Goal: Transaction & Acquisition: Purchase product/service

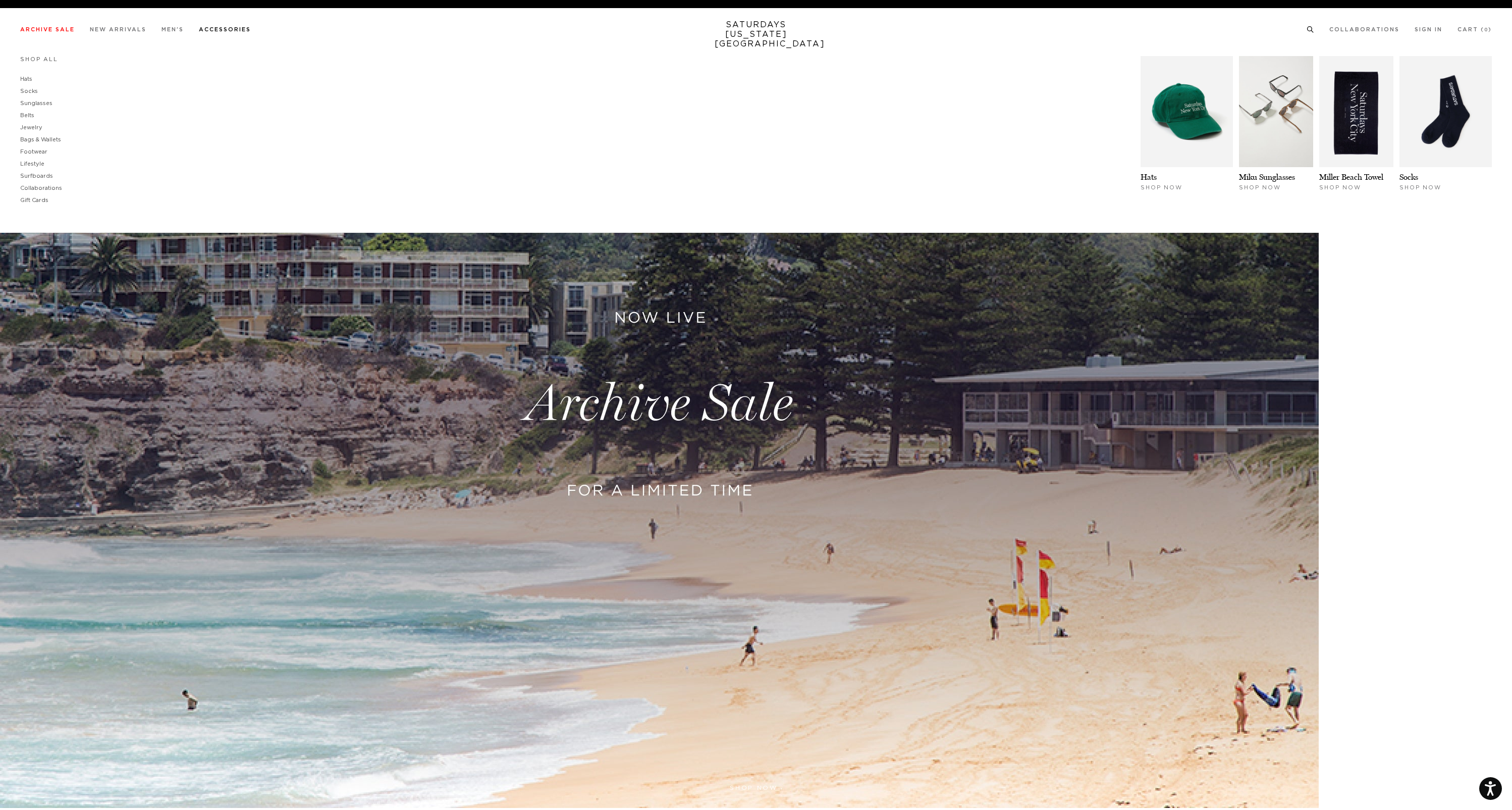
click at [209, 27] on link "Accessories" at bounding box center [225, 29] width 52 height 5
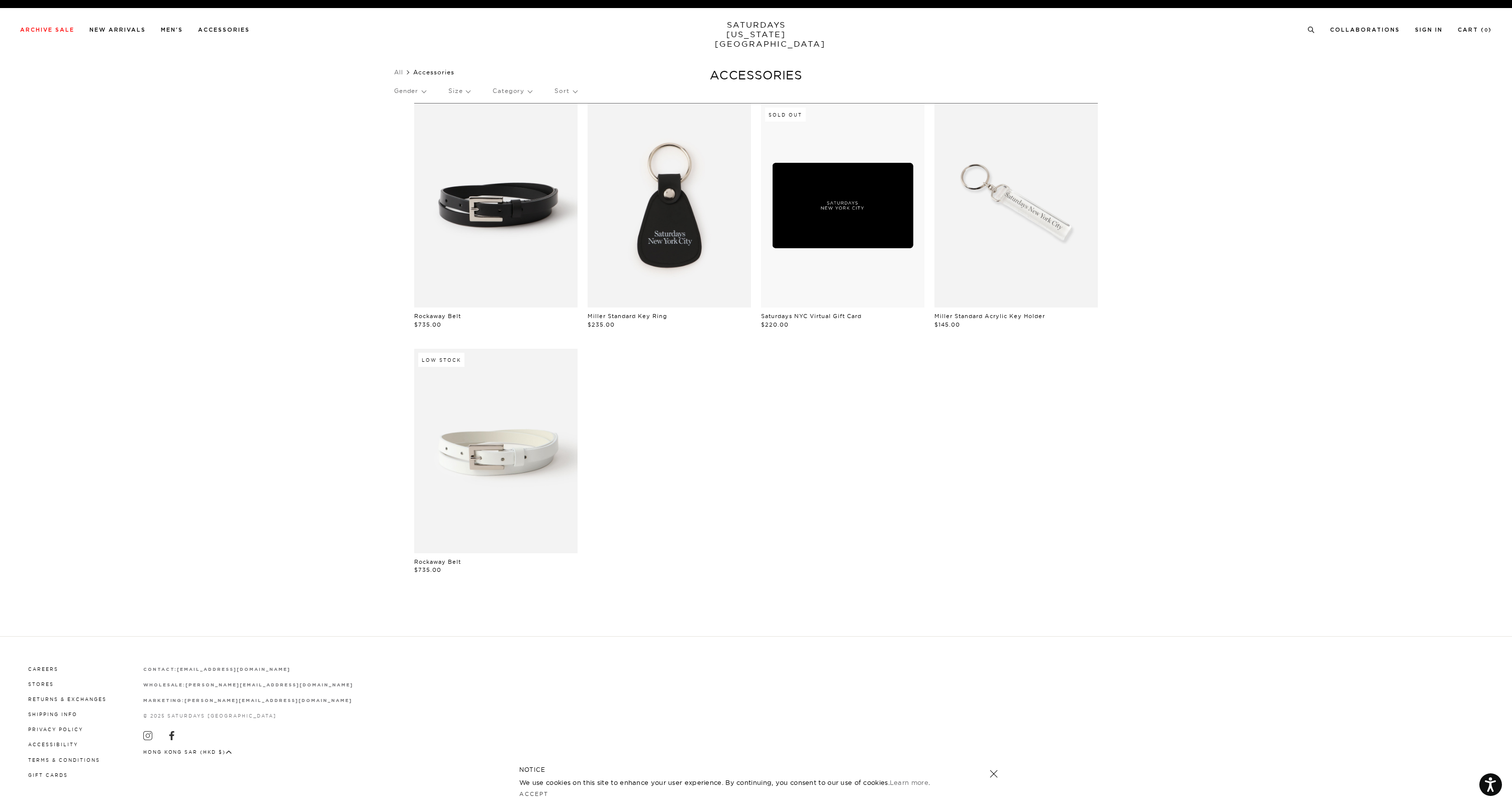
click at [973, 453] on div "Rockaway Belt $735.00 Miller Standard Key Ring $235.00 Sold Out Saturdays NYC V…" at bounding box center [756, 348] width 694 height 491
click at [1013, 263] on link at bounding box center [1016, 205] width 163 height 204
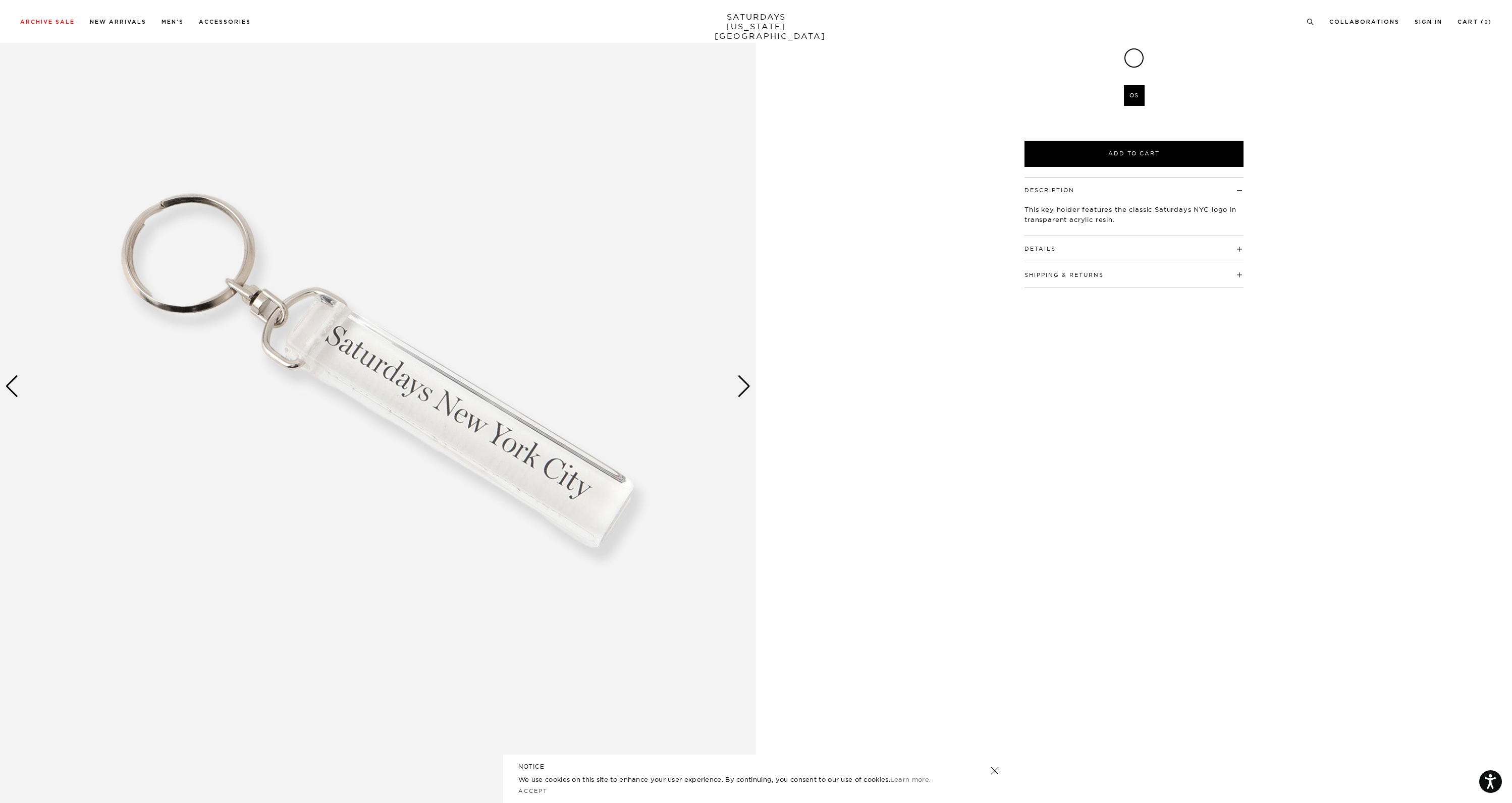
scroll to position [153, 0]
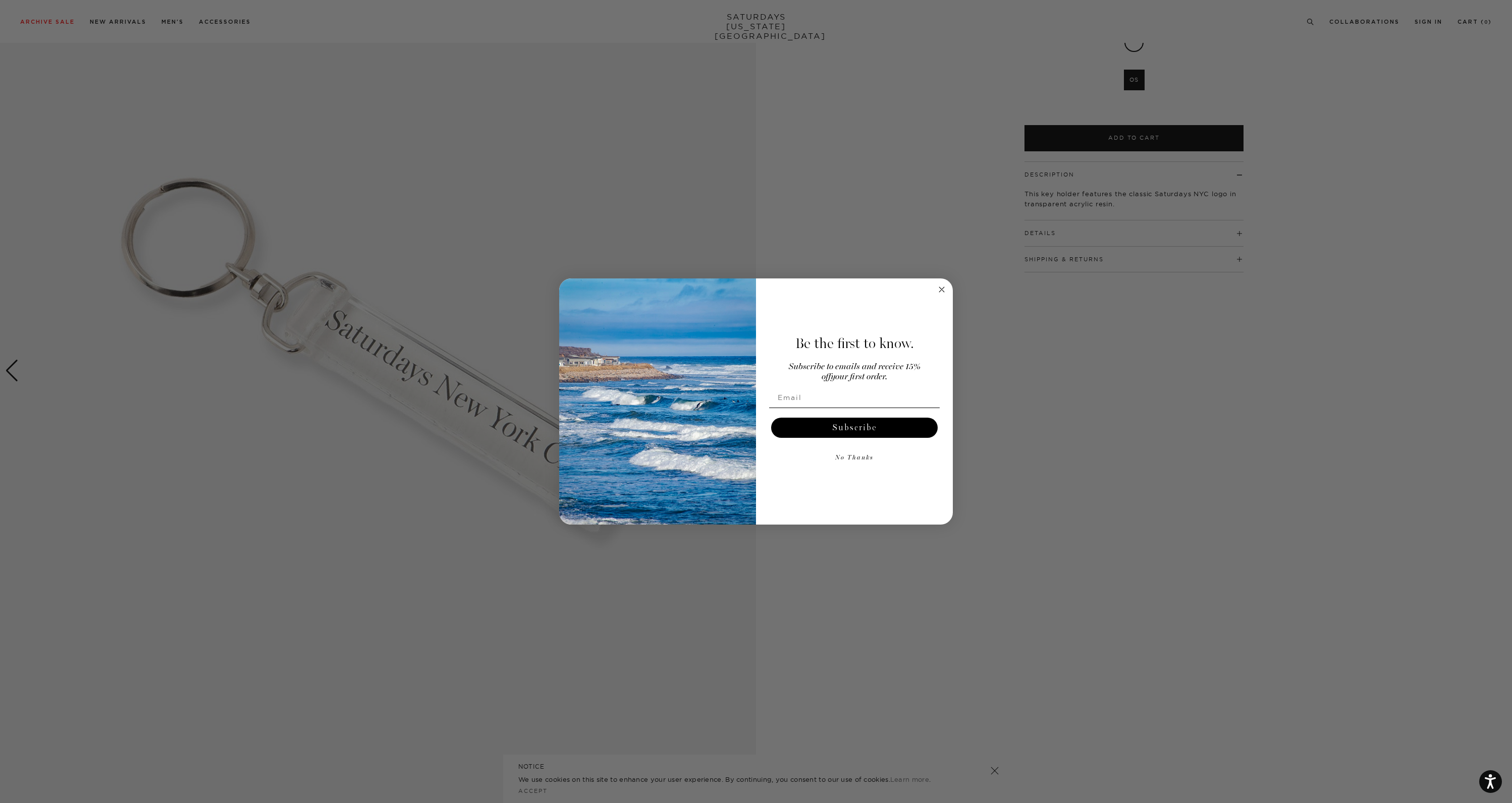
click at [942, 290] on circle "Close dialog" at bounding box center [942, 290] width 12 height 12
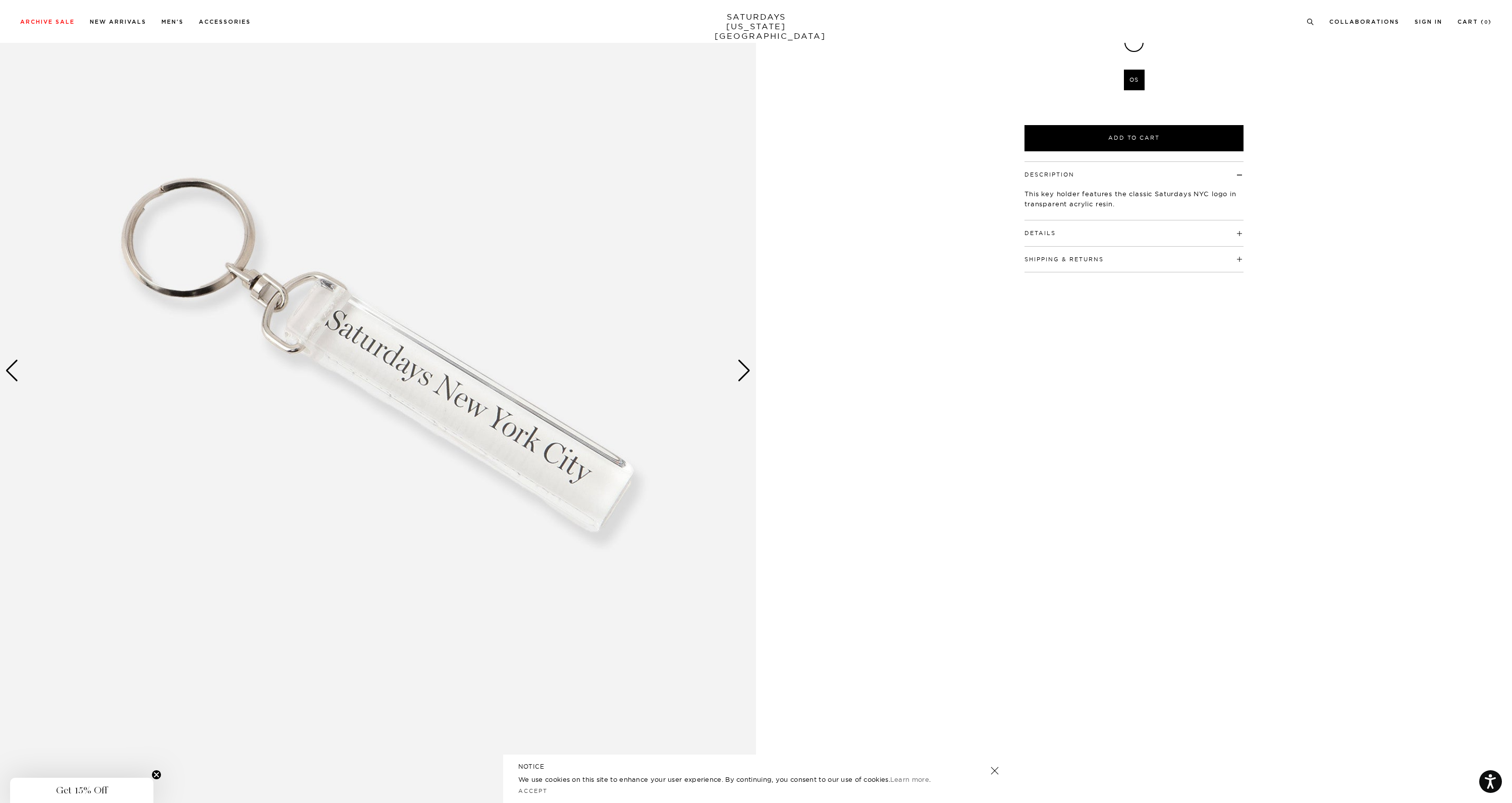
click at [742, 372] on div "Next slide" at bounding box center [744, 371] width 14 height 22
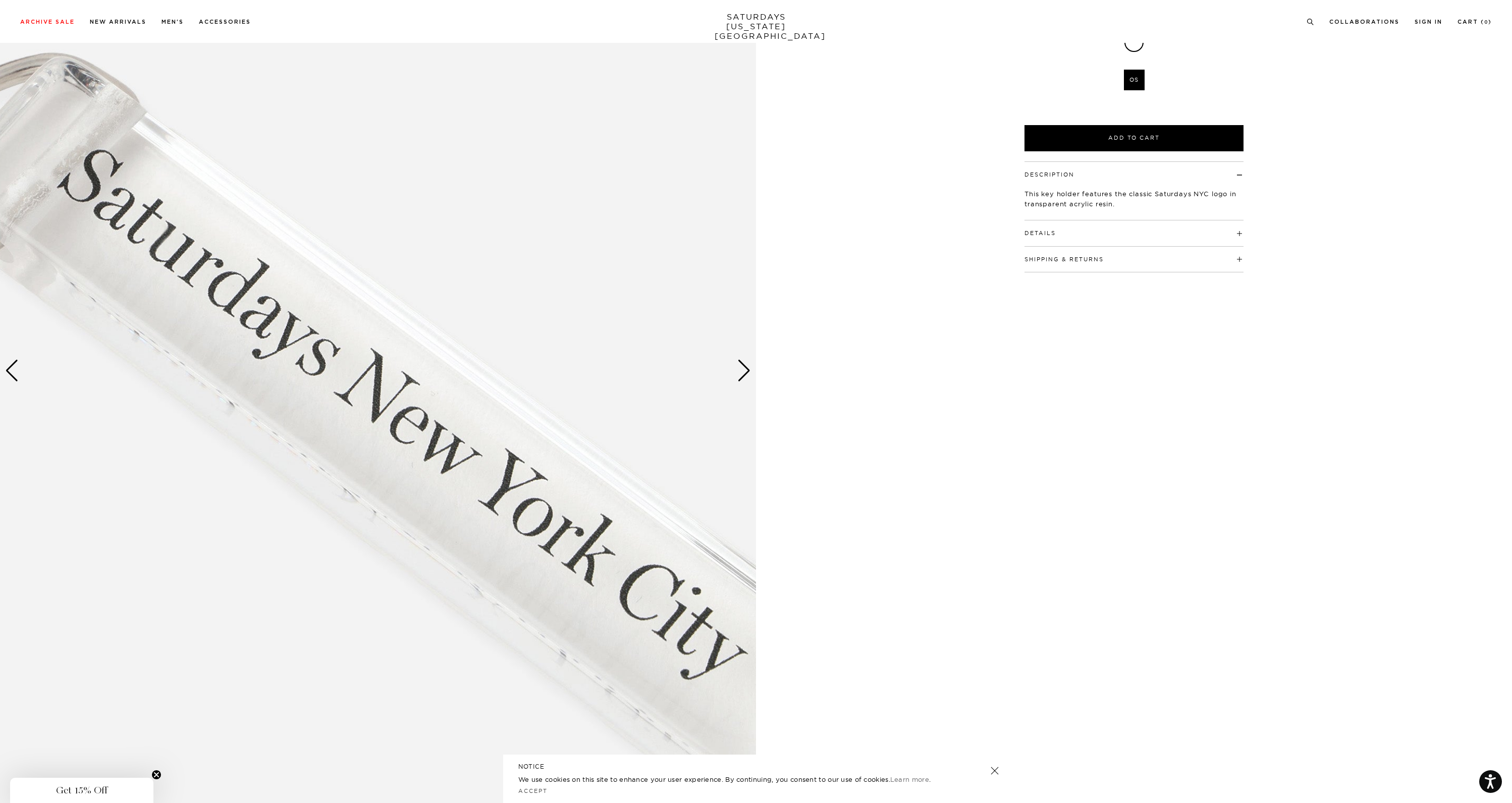
click at [742, 372] on div "Next slide" at bounding box center [744, 371] width 14 height 22
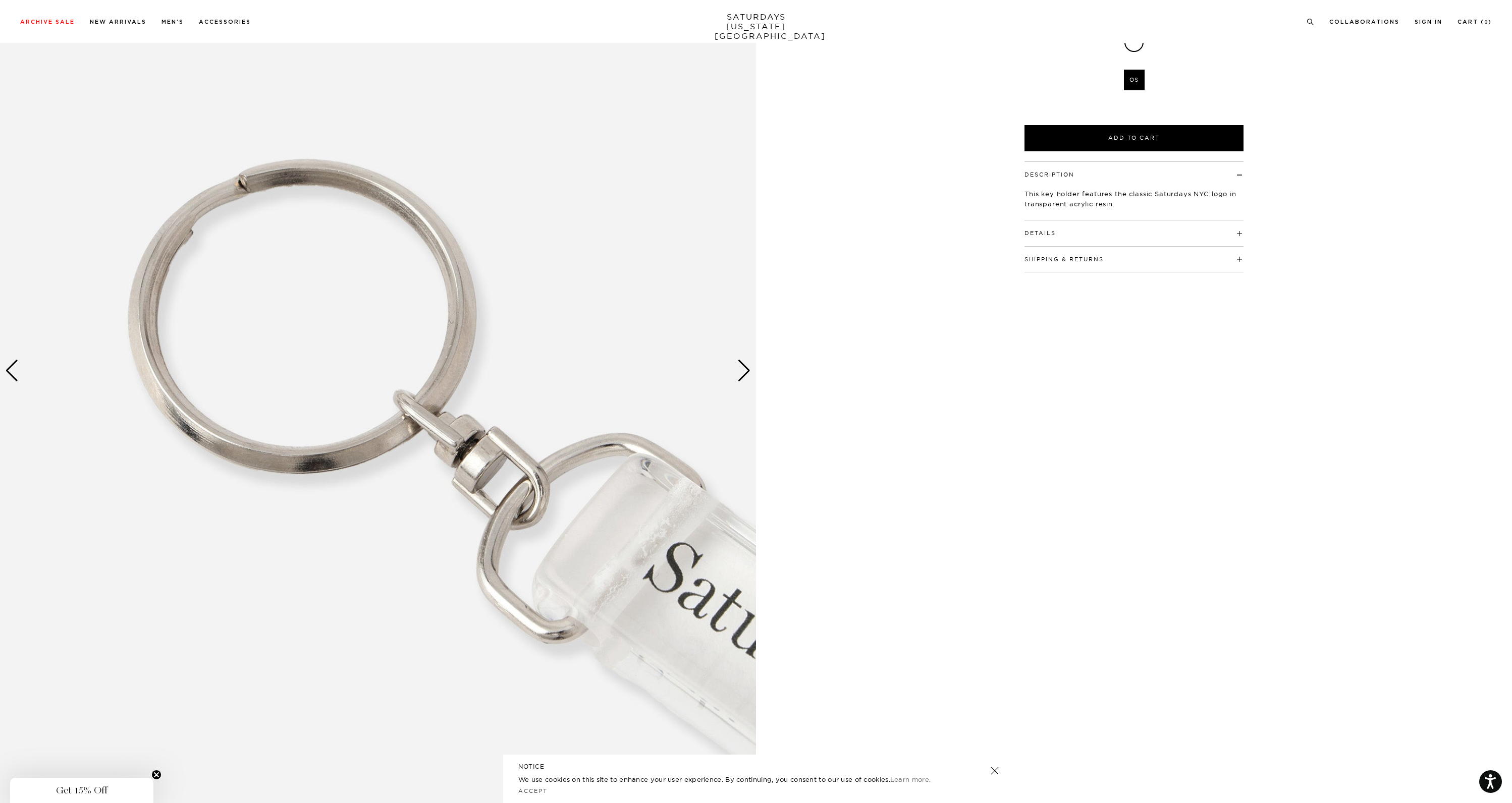
click at [742, 372] on div "Next slide" at bounding box center [744, 371] width 14 height 22
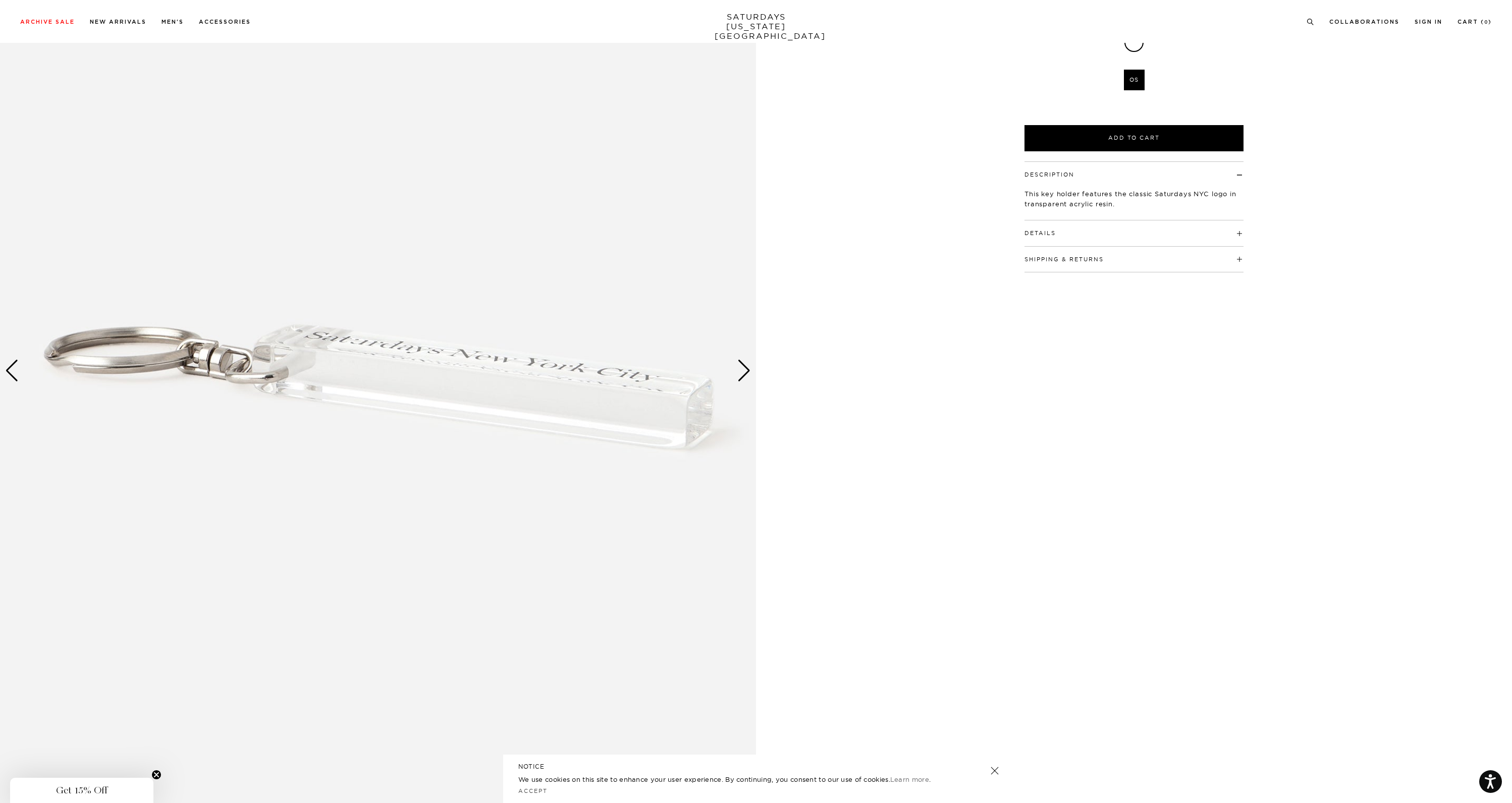
click at [742, 372] on div "Next slide" at bounding box center [744, 371] width 14 height 22
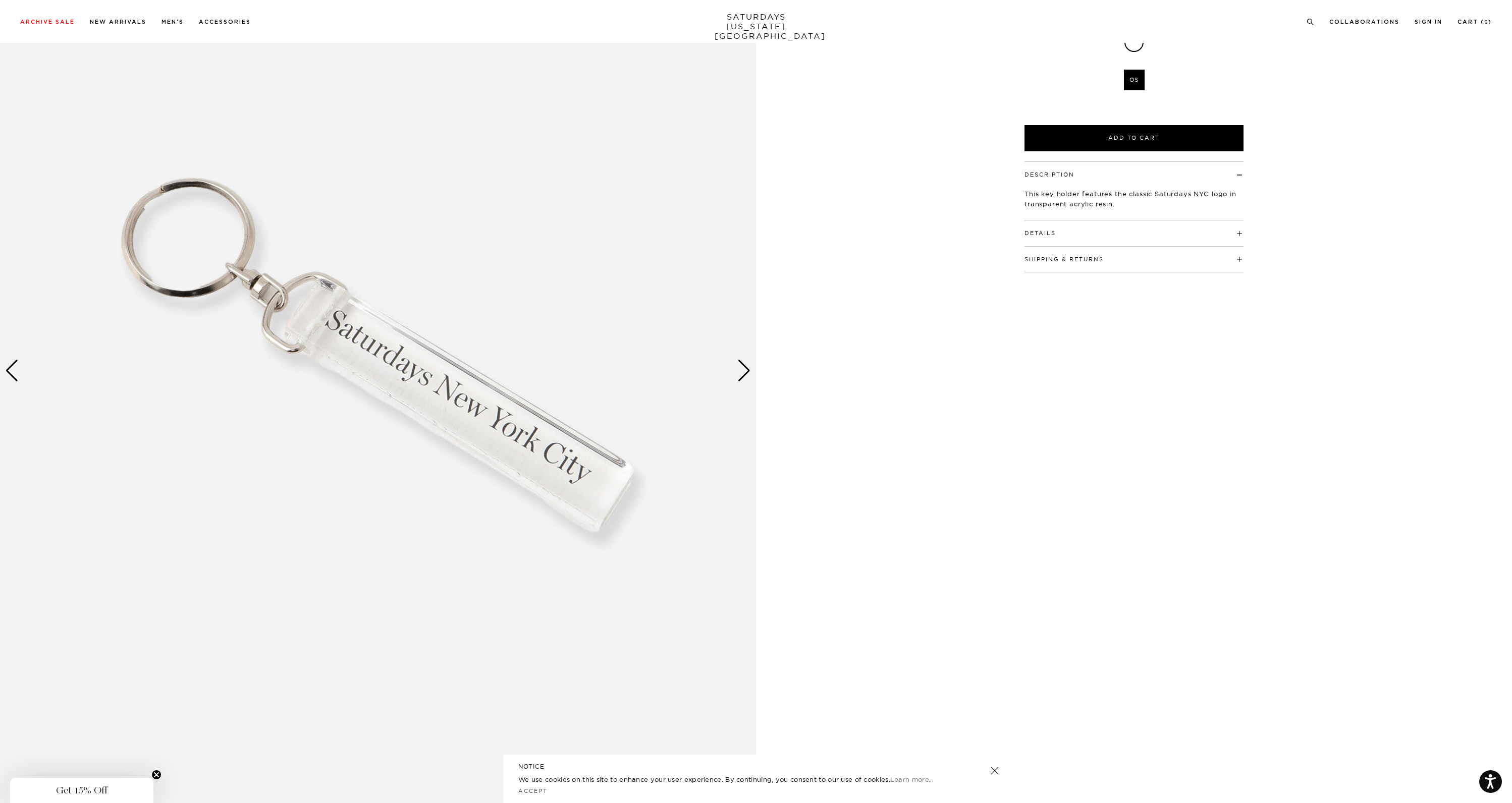
click at [742, 372] on div "Next slide" at bounding box center [744, 371] width 14 height 22
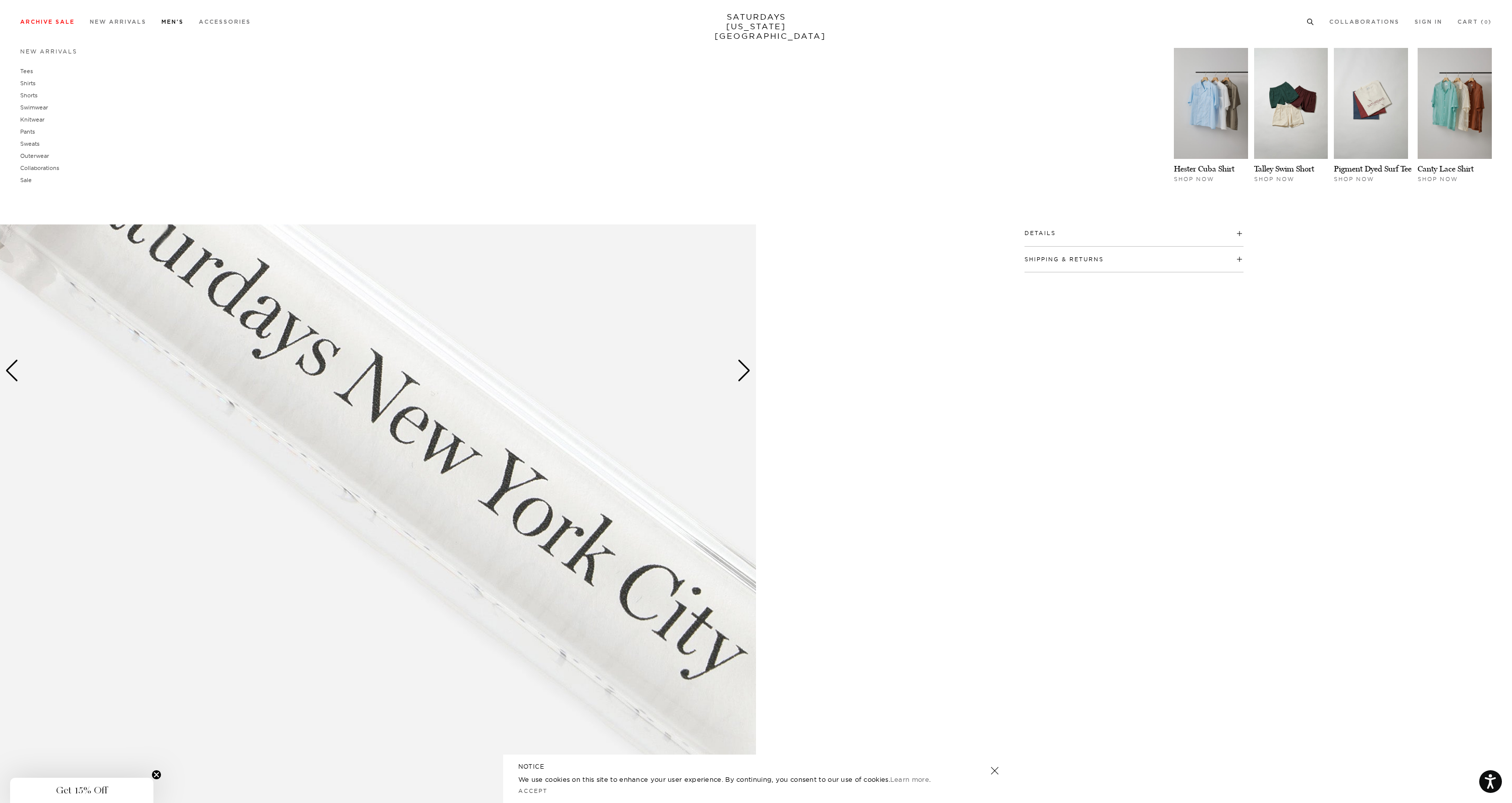
click at [177, 23] on link "Men's" at bounding box center [173, 22] width 22 height 5
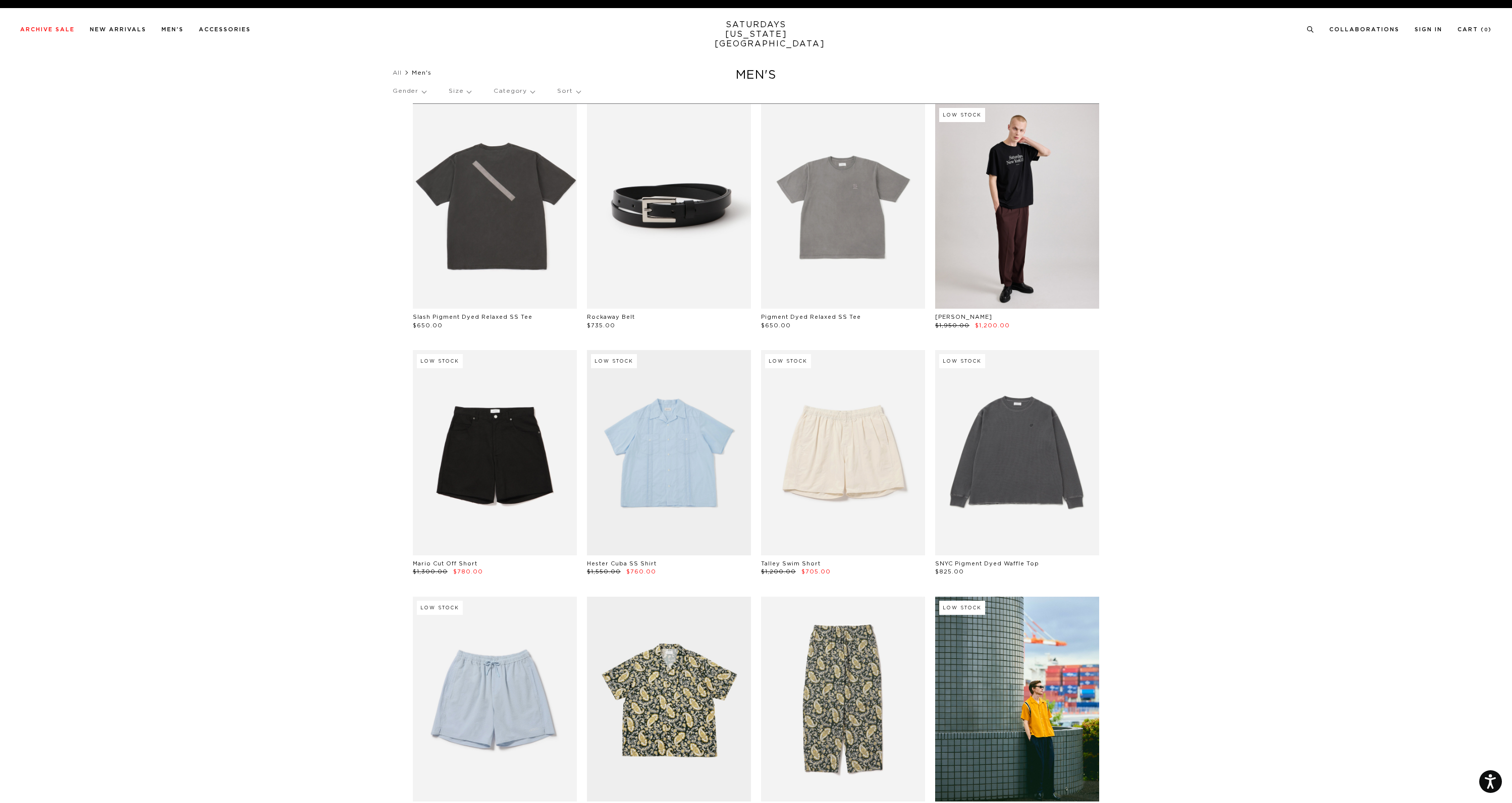
scroll to position [3, 0]
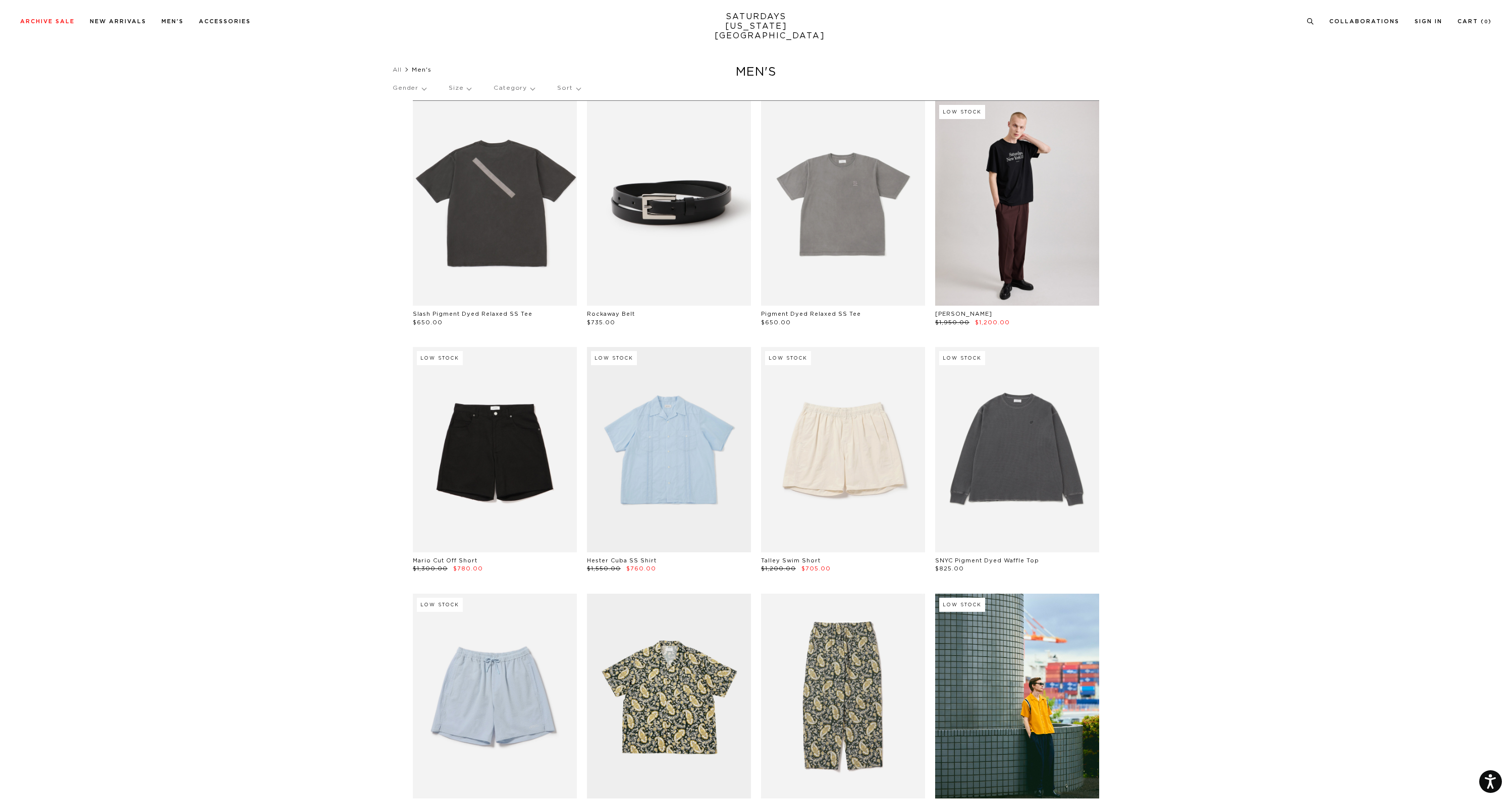
click at [753, 25] on link "SATURDAYS [US_STATE][GEOGRAPHIC_DATA]" at bounding box center [756, 27] width 83 height 29
click at [751, 23] on link "SATURDAYS [US_STATE][GEOGRAPHIC_DATA]" at bounding box center [756, 27] width 83 height 29
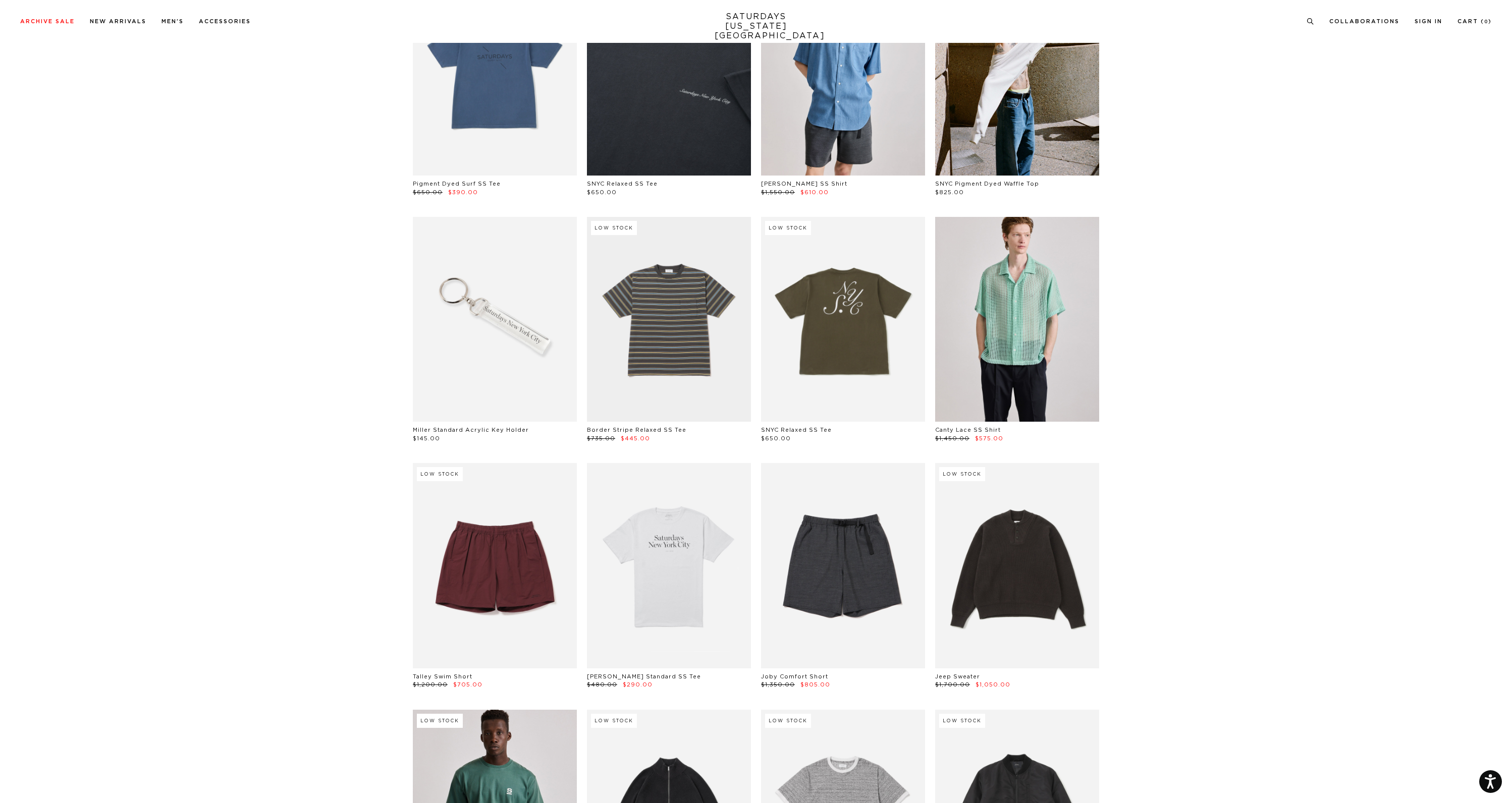
scroll to position [1888, 0]
